Goal: Complete application form

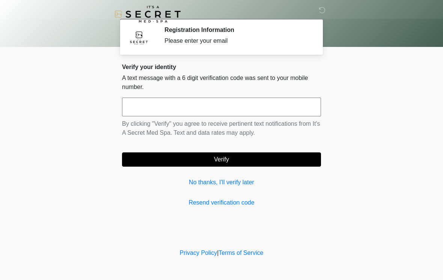
click at [237, 104] on input "text" at bounding box center [221, 107] width 199 height 19
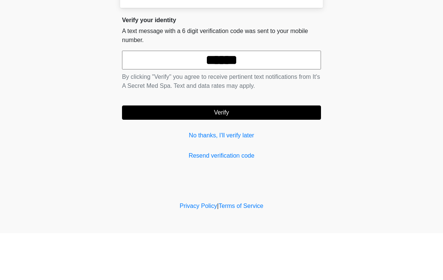
type input "******"
click at [237, 152] on button "Verify" at bounding box center [221, 159] width 199 height 14
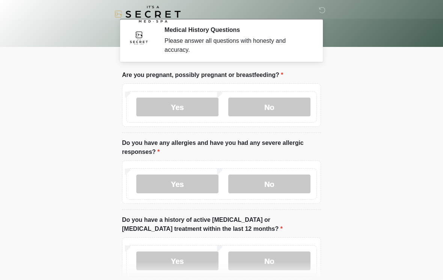
click at [285, 116] on label "No" at bounding box center [269, 107] width 82 height 19
click at [264, 185] on label "No" at bounding box center [269, 183] width 82 height 19
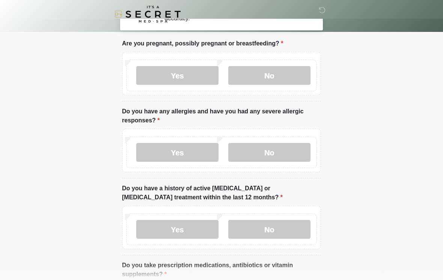
scroll to position [40, 0]
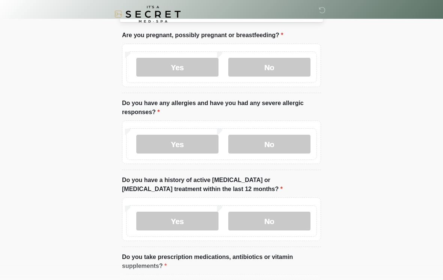
click at [273, 223] on label "No" at bounding box center [269, 221] width 82 height 19
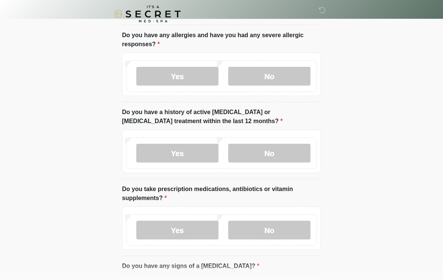
click at [201, 232] on label "Yes" at bounding box center [177, 230] width 82 height 19
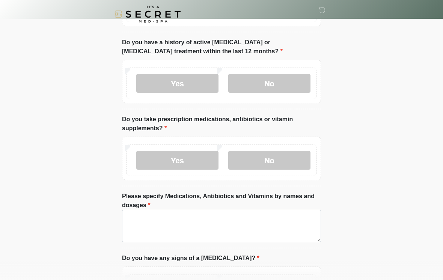
scroll to position [182, 0]
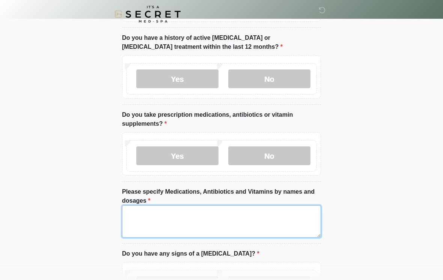
click at [254, 215] on textarea "Please specify Medications, Antibiotics and Vitamins by names and dosages" at bounding box center [221, 221] width 199 height 32
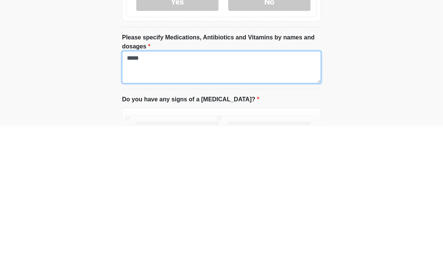
type textarea "**"
type textarea "**********"
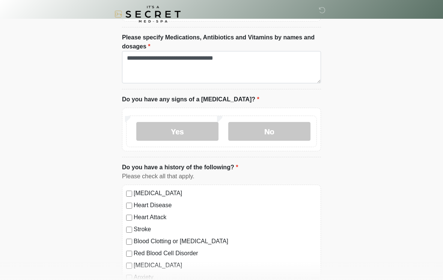
click at [273, 134] on label "No" at bounding box center [269, 131] width 82 height 19
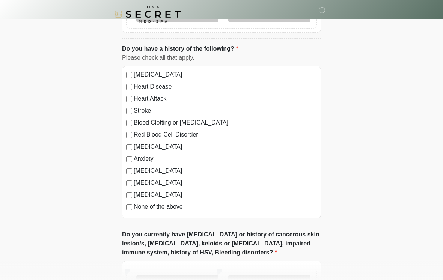
scroll to position [455, 0]
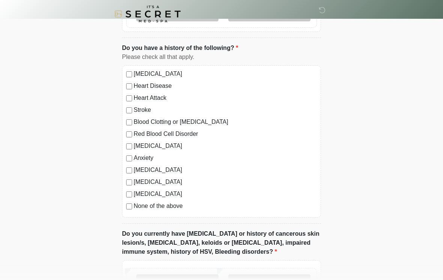
click at [149, 144] on label "[MEDICAL_DATA]" at bounding box center [225, 146] width 183 height 9
click at [143, 154] on label "Anxiety" at bounding box center [225, 158] width 183 height 9
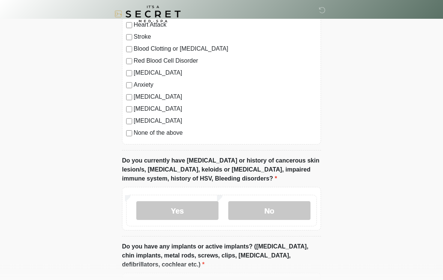
scroll to position [528, 0]
click at [265, 218] on label "No" at bounding box center [269, 210] width 82 height 19
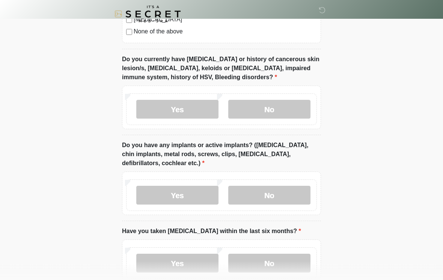
scroll to position [630, 0]
click at [260, 199] on label "No" at bounding box center [269, 194] width 82 height 19
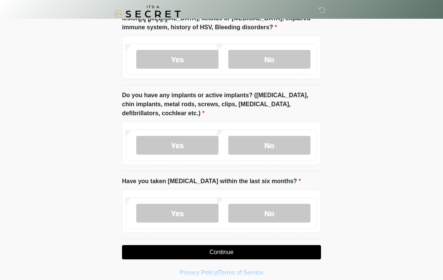
click at [262, 216] on label "No" at bounding box center [269, 213] width 82 height 19
click at [215, 247] on button "Continue" at bounding box center [221, 252] width 199 height 14
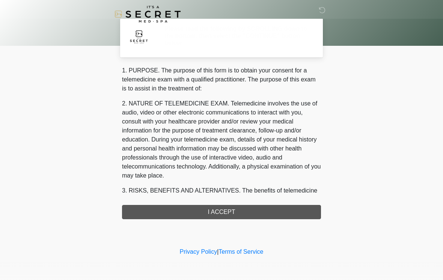
scroll to position [0, 0]
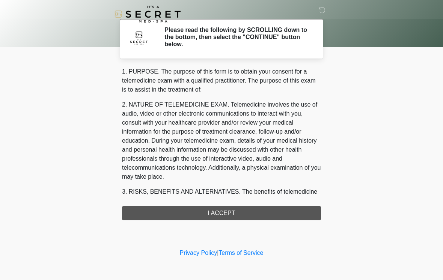
click at [206, 214] on div "1. PURPOSE. The purpose of this form is to obtain your consent for a telemedici…" at bounding box center [221, 143] width 199 height 153
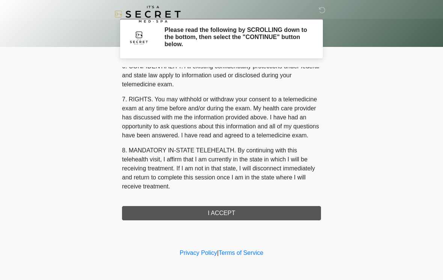
scroll to position [305, 0]
click at [208, 210] on button "I ACCEPT" at bounding box center [221, 213] width 199 height 14
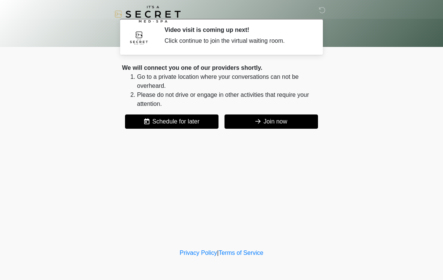
click at [281, 121] on button "Join now" at bounding box center [270, 121] width 93 height 14
